Goal: Navigation & Orientation: Find specific page/section

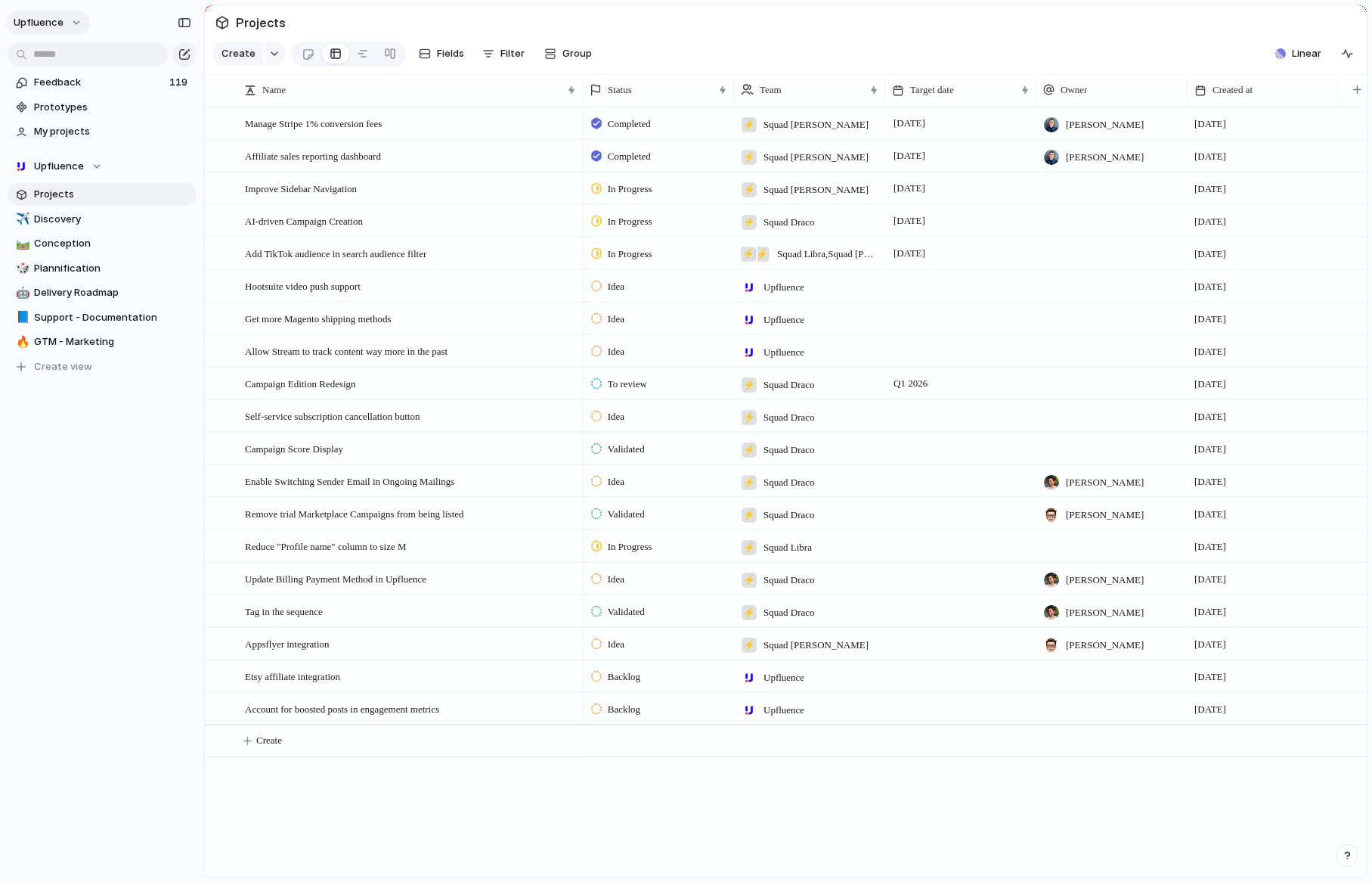
click at [54, 14] on button "Upfluence" at bounding box center [48, 23] width 83 height 25
click at [50, 51] on span "Settings" at bounding box center [55, 56] width 41 height 15
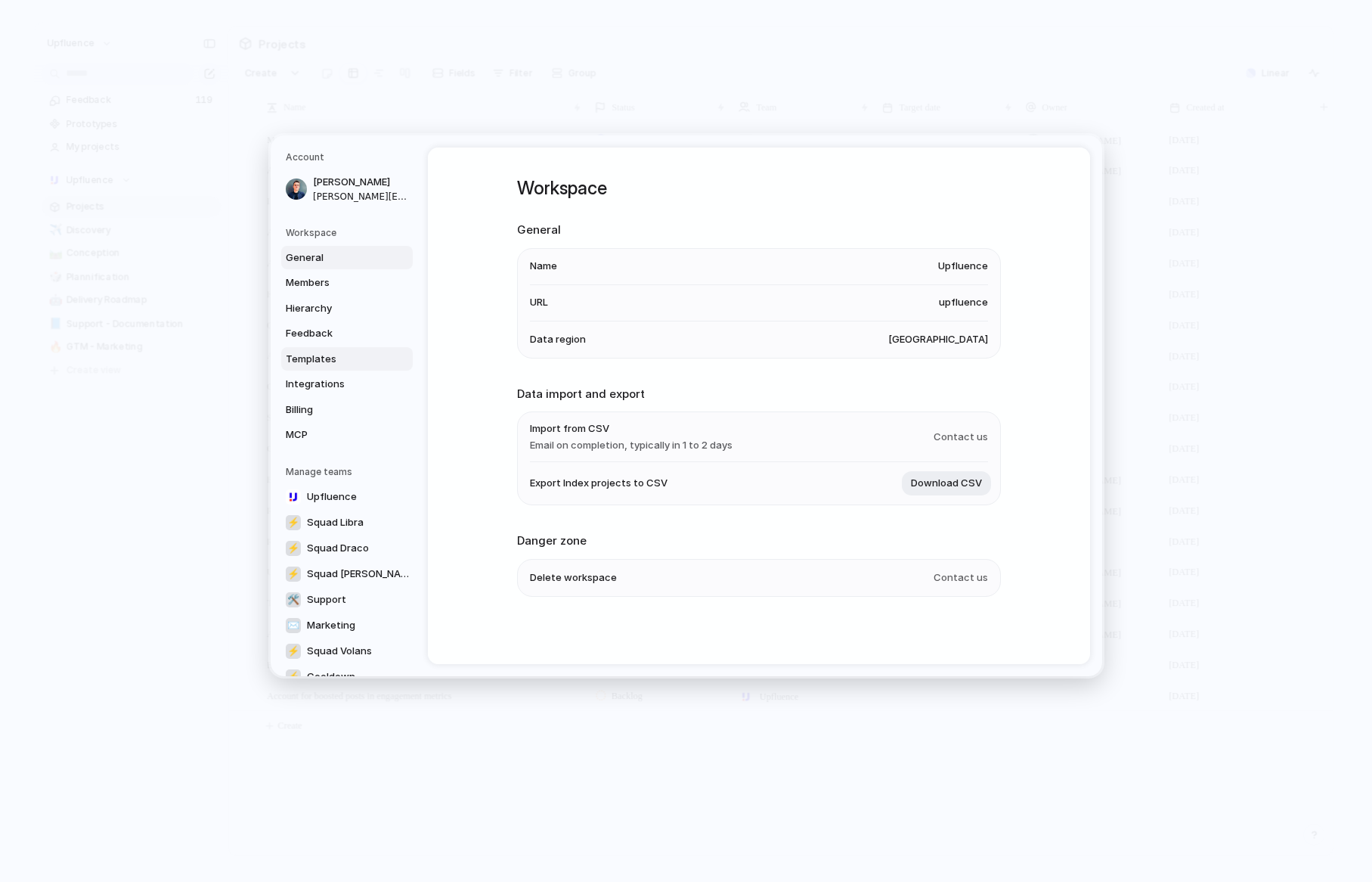
click at [321, 355] on span "Templates" at bounding box center [334, 358] width 97 height 15
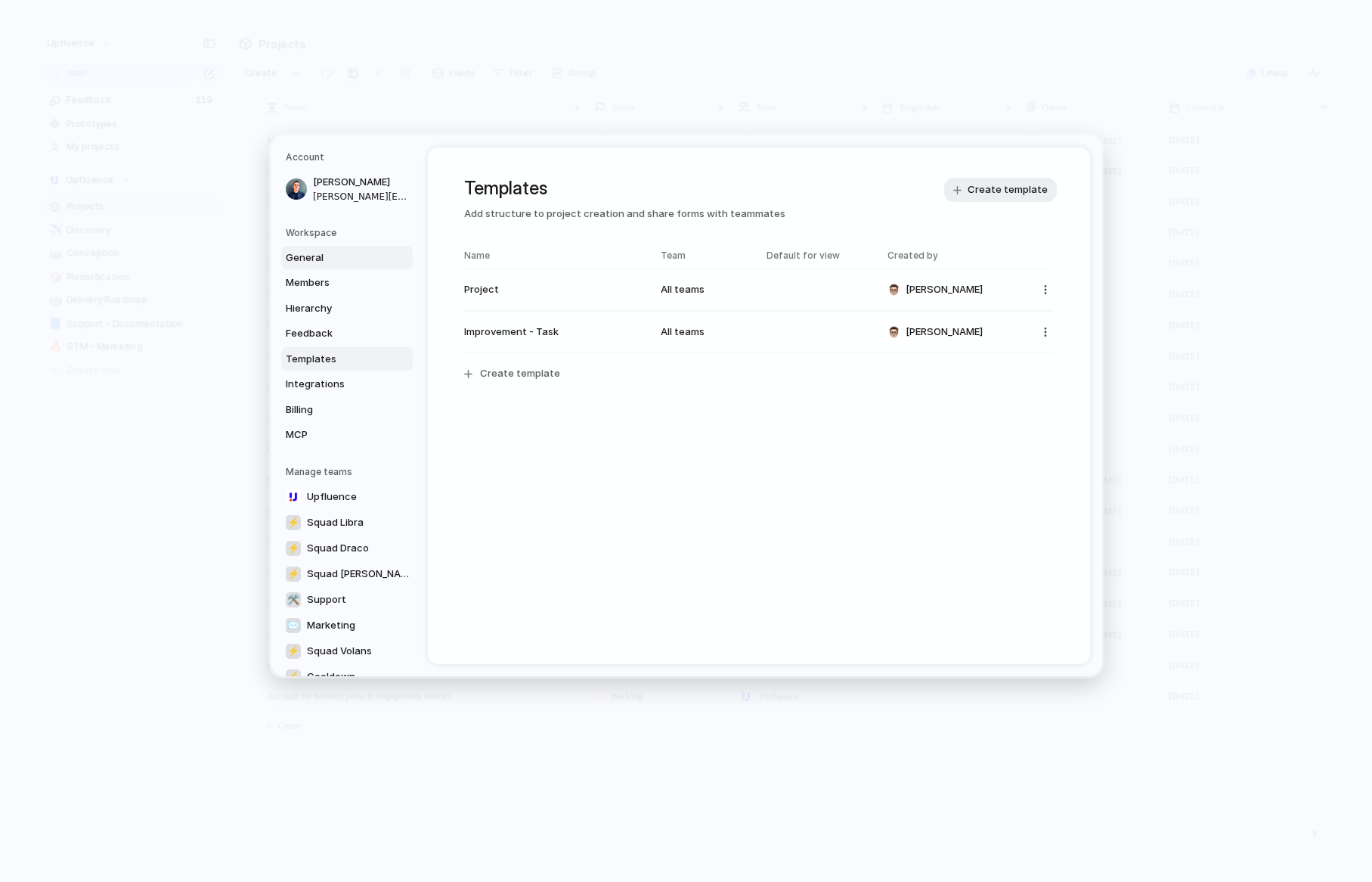
click at [305, 251] on span "General" at bounding box center [334, 257] width 97 height 15
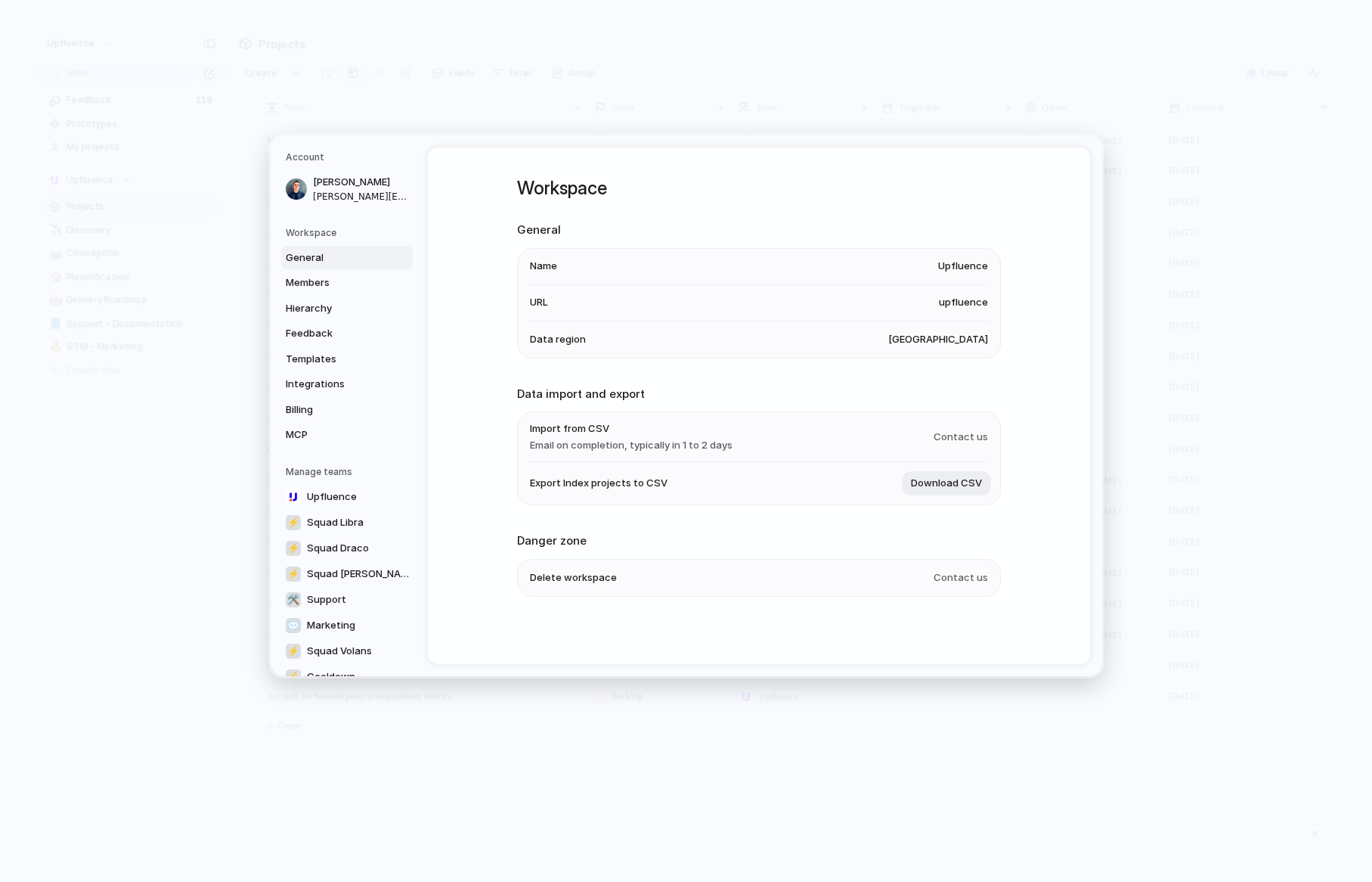
scroll to position [1, 0]
click at [930, 488] on span "Download CSV" at bounding box center [946, 482] width 71 height 15
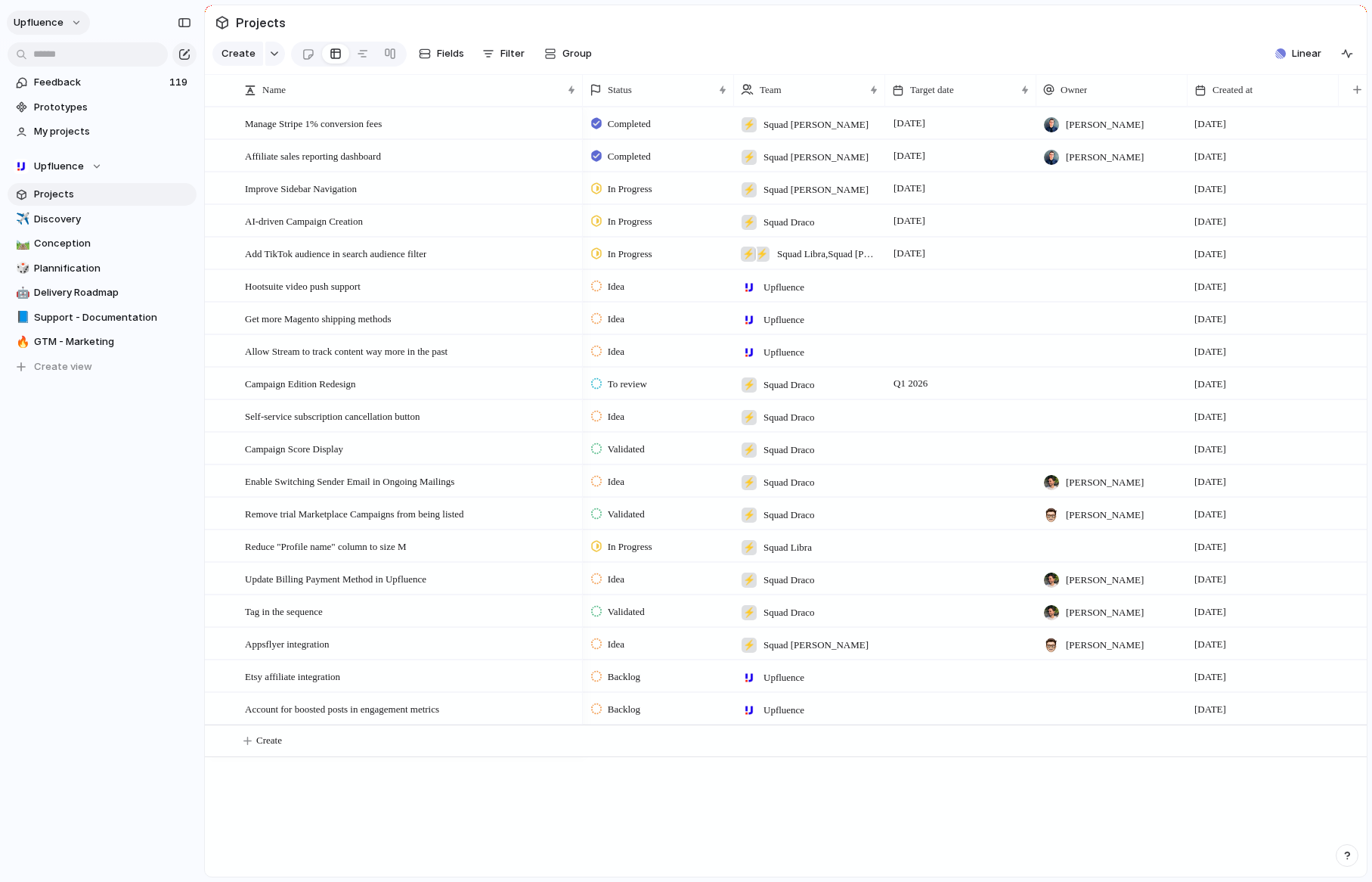
click at [54, 20] on span "Upfluence" at bounding box center [38, 22] width 50 height 15
click at [75, 60] on li "Settings" at bounding box center [73, 57] width 126 height 25
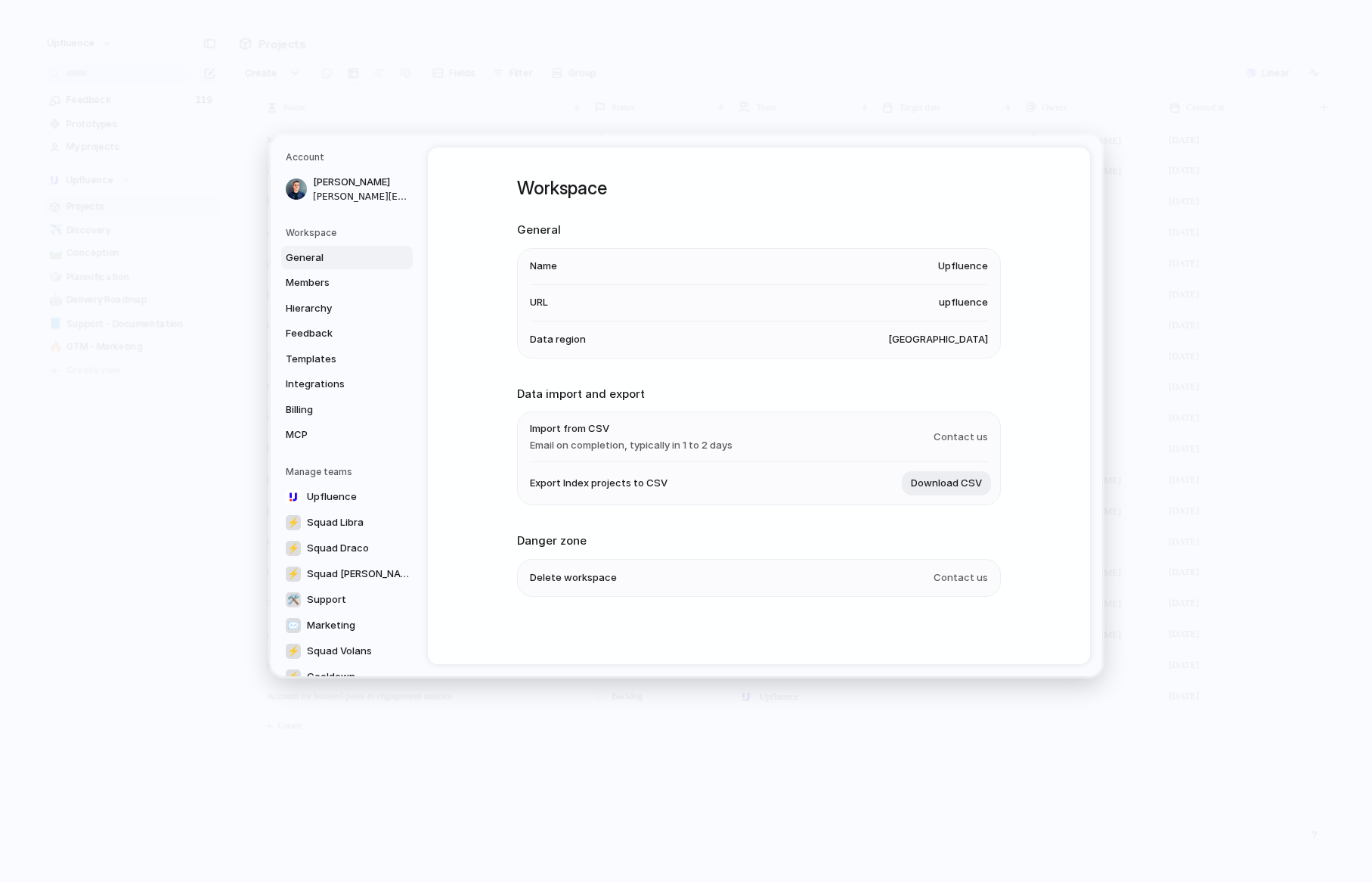
scroll to position [1, 0]
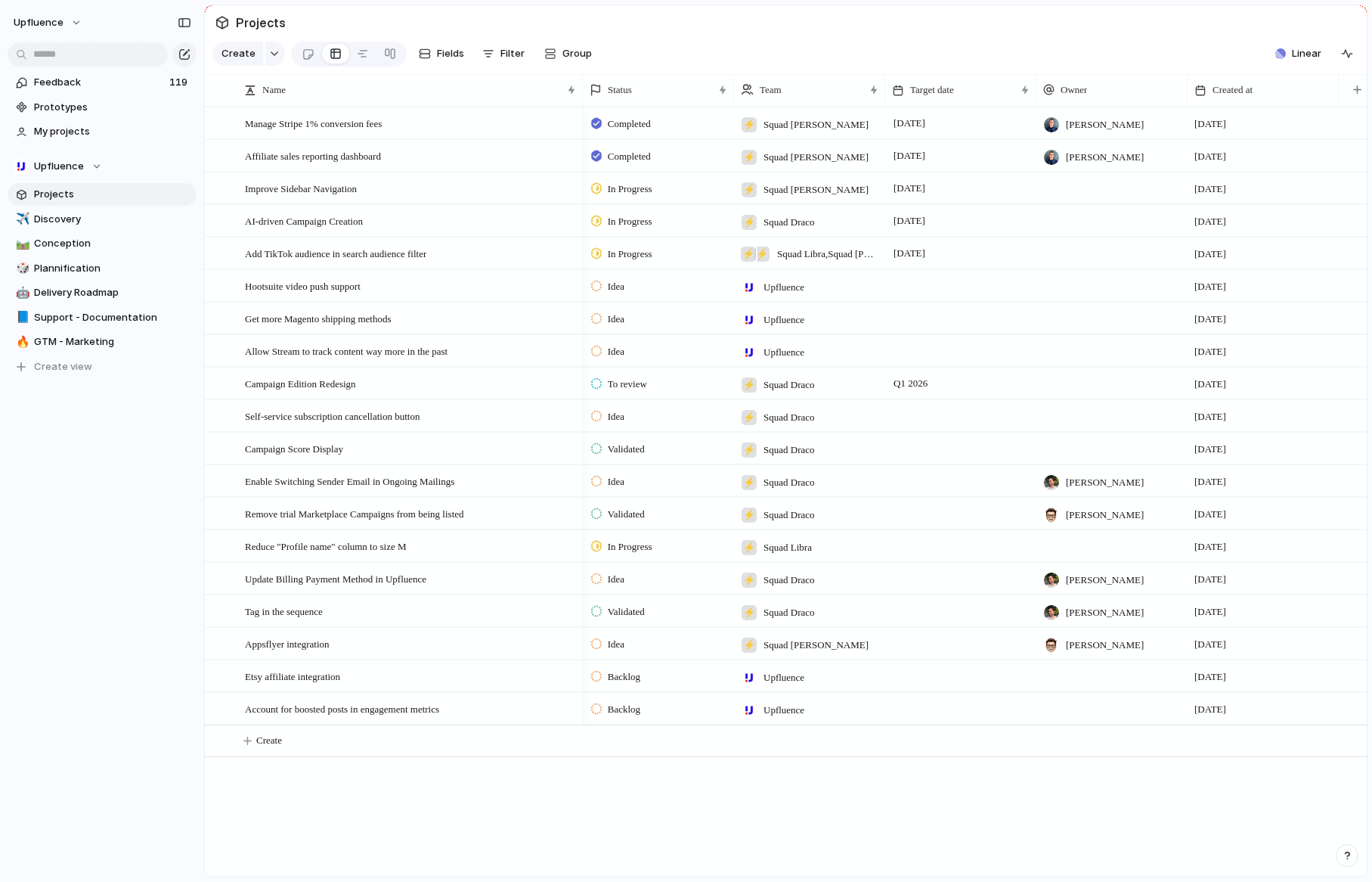
click at [133, 664] on div "Upfluence Feedback 119 Prototypes My projects Upfluence Projects ✈️ Discovery 🛤…" at bounding box center [102, 441] width 204 height 882
click at [66, 106] on span "Prototypes" at bounding box center [113, 106] width 157 height 15
click at [146, 579] on div "Upfluence Feedback 119 Prototypes My projects Upfluence Projects ✈️ Discovery 🛤…" at bounding box center [102, 441] width 204 height 882
